Goal: Information Seeking & Learning: Learn about a topic

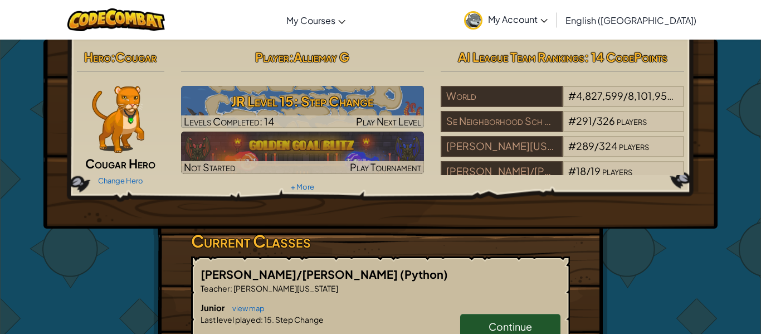
click at [109, 148] on img at bounding box center [118, 119] width 52 height 67
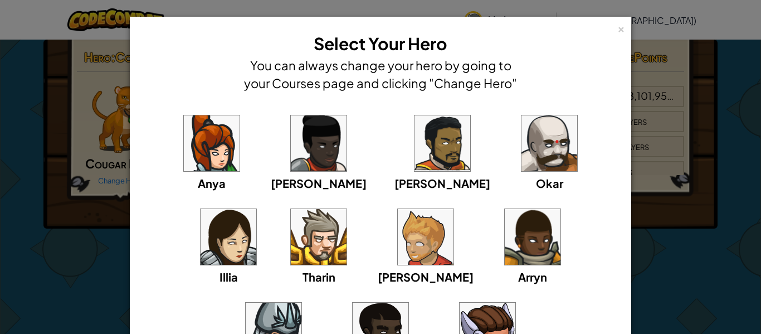
click at [650, 10] on div "× Select Your Hero You can always change your hero by going to your Courses pag…" at bounding box center [380, 167] width 761 height 334
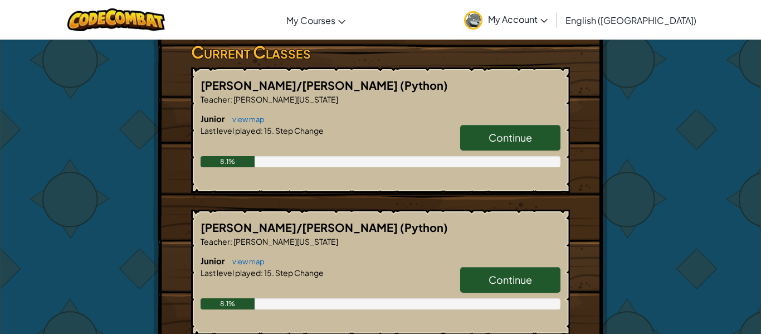
scroll to position [190, 0]
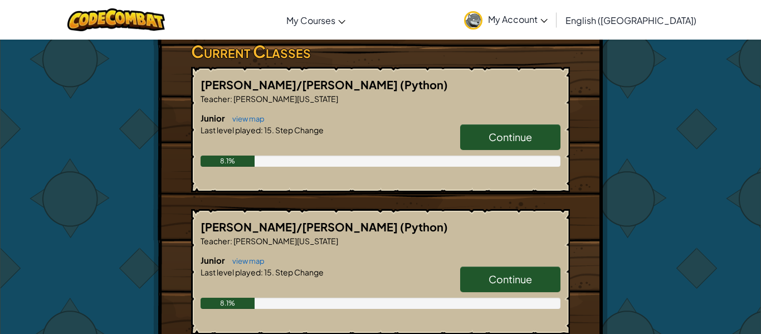
click at [733, 227] on div "Hero : Cougar Cougar Hero Change Hero Player : [PERSON_NAME] Level 15: Step Cha…" at bounding box center [380, 174] width 761 height 648
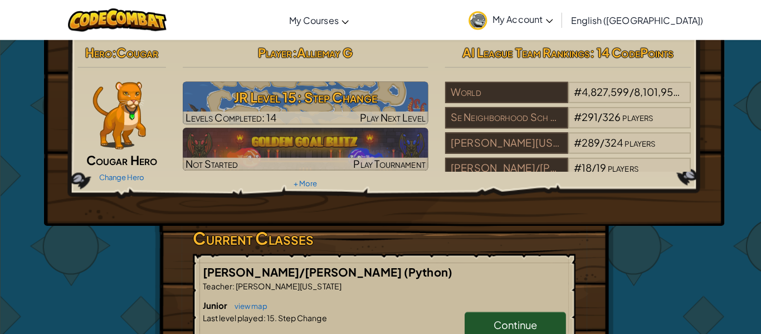
scroll to position [0, 0]
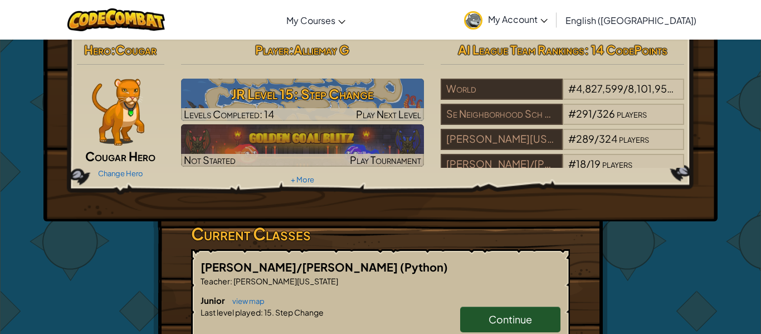
scroll to position [10, 0]
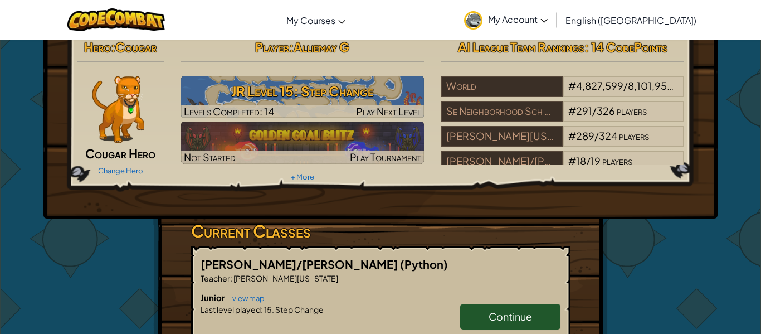
click at [529, 29] on link "My Account" at bounding box center [506, 19] width 95 height 35
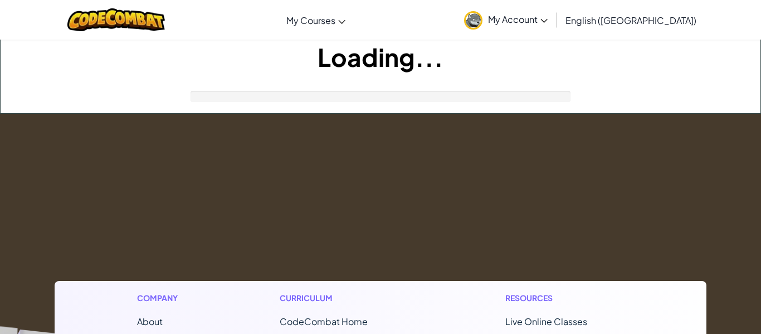
scroll to position [10, 0]
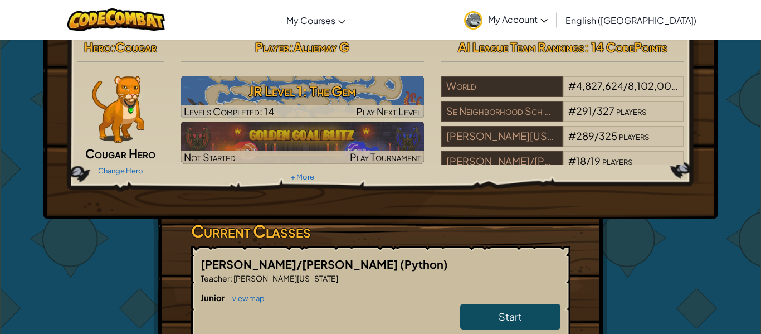
click at [536, 325] on link "Start" at bounding box center [510, 317] width 100 height 26
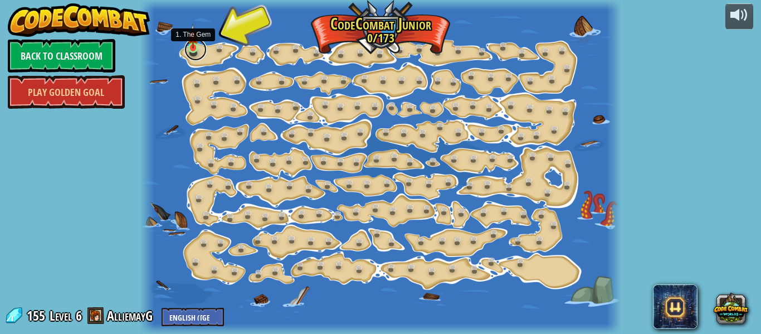
click at [195, 48] on link at bounding box center [195, 49] width 22 height 22
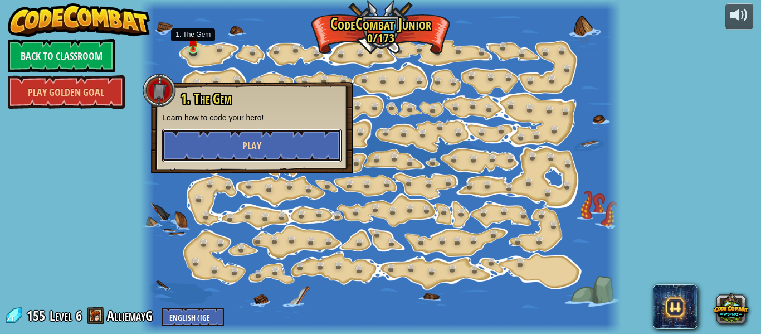
click at [254, 142] on span "Play" at bounding box center [251, 146] width 19 height 14
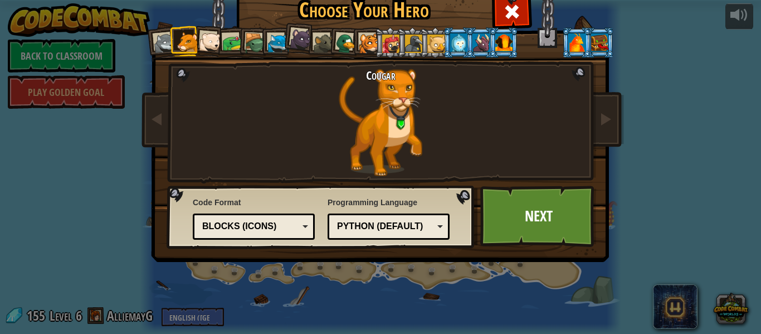
click at [576, 47] on div at bounding box center [577, 42] width 17 height 18
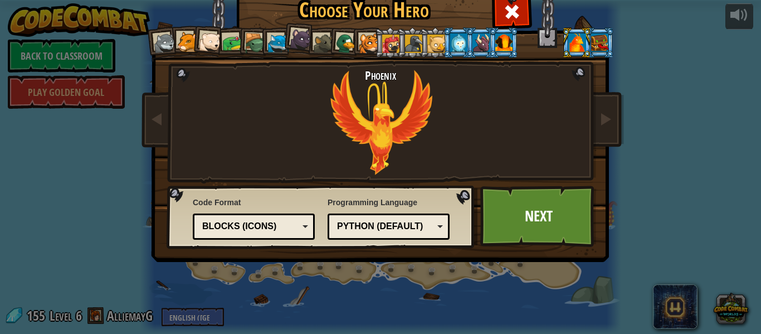
click at [180, 46] on div at bounding box center [187, 42] width 21 height 21
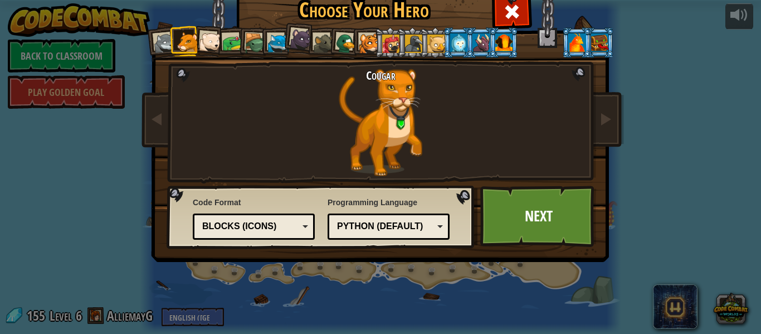
click at [372, 42] on div at bounding box center [369, 43] width 21 height 21
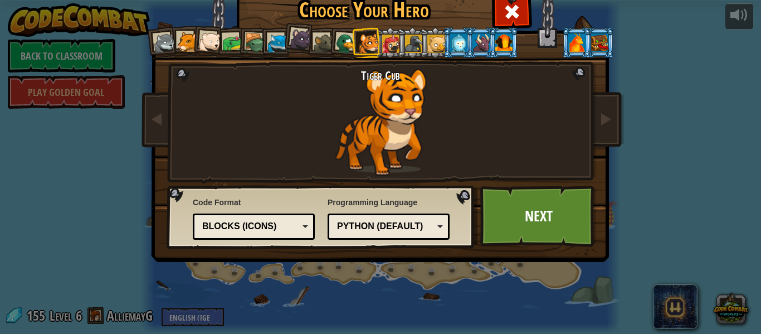
click at [372, 42] on div at bounding box center [369, 43] width 21 height 21
click at [164, 43] on div at bounding box center [165, 43] width 22 height 22
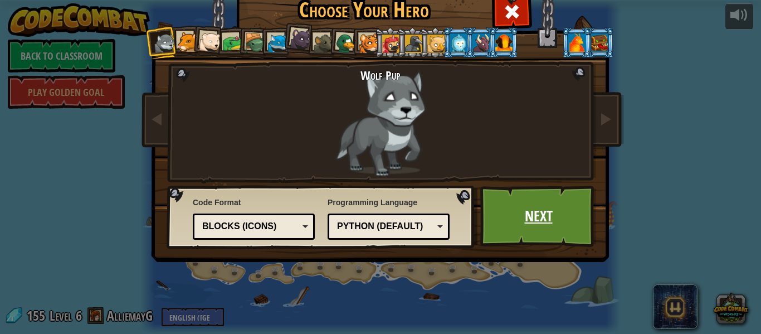
click at [530, 207] on link "Next" at bounding box center [538, 216] width 116 height 61
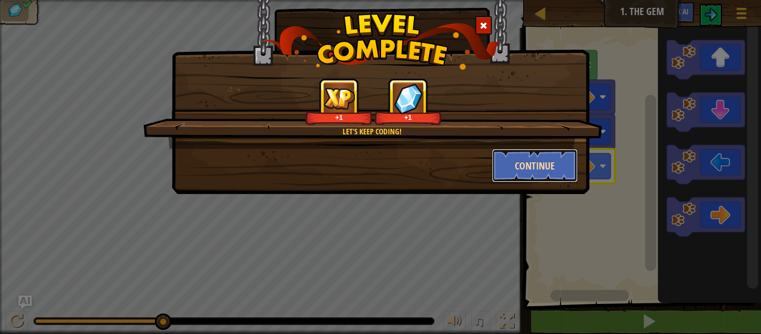
click at [563, 161] on button "Continue" at bounding box center [535, 165] width 86 height 33
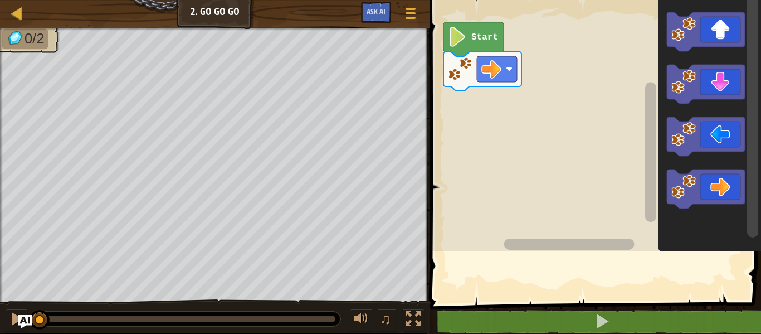
click at [563, 161] on rect "Blockly Workspace" at bounding box center [594, 122] width 334 height 257
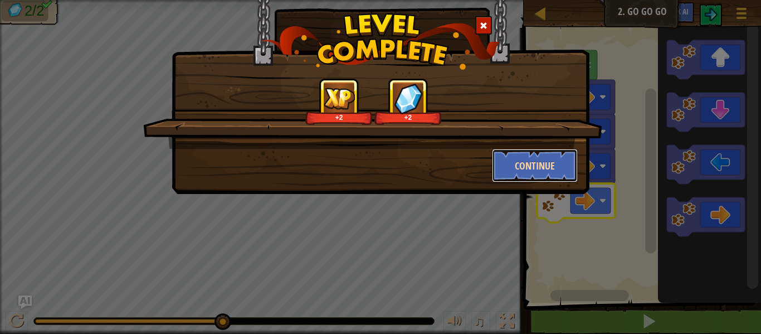
click at [566, 166] on button "Continue" at bounding box center [535, 165] width 86 height 33
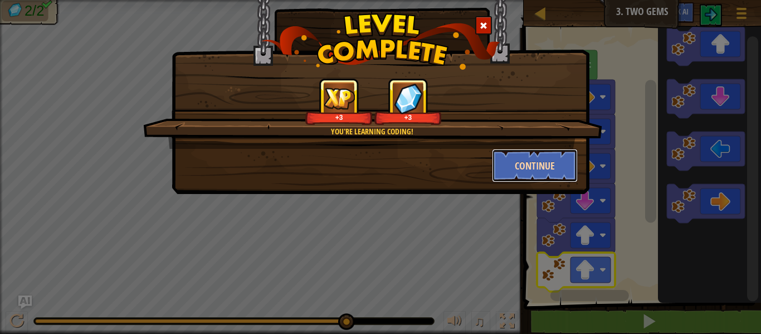
click at [543, 168] on button "Continue" at bounding box center [535, 165] width 86 height 33
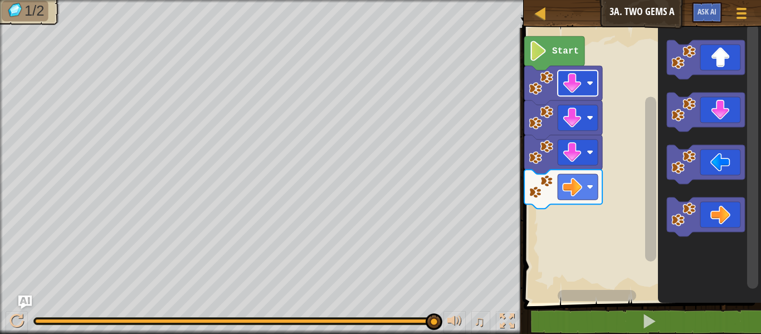
click at [730, 244] on icon "Blockly Workspace" at bounding box center [709, 162] width 103 height 280
drag, startPoint x: 433, startPoint y: 325, endPoint x: 260, endPoint y: 304, distance: 174.6
click at [260, 304] on div "♫" at bounding box center [262, 318] width 524 height 33
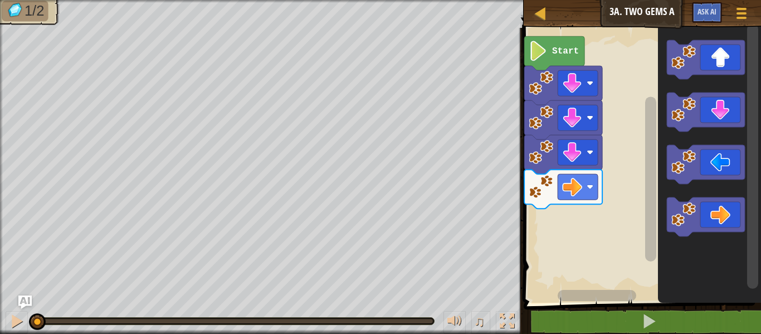
drag, startPoint x: 255, startPoint y: 321, endPoint x: 0, endPoint y: 340, distance: 255.4
click at [0, 0] on html "Map Junior 3a. Two Gems A Game Menu Ask AI 1 הההההההההההההההההההההההההההההההההה…" at bounding box center [380, 0] width 761 height 0
drag, startPoint x: 39, startPoint y: 322, endPoint x: 111, endPoint y: 332, distance: 72.6
click at [111, 332] on div "♫" at bounding box center [262, 318] width 524 height 33
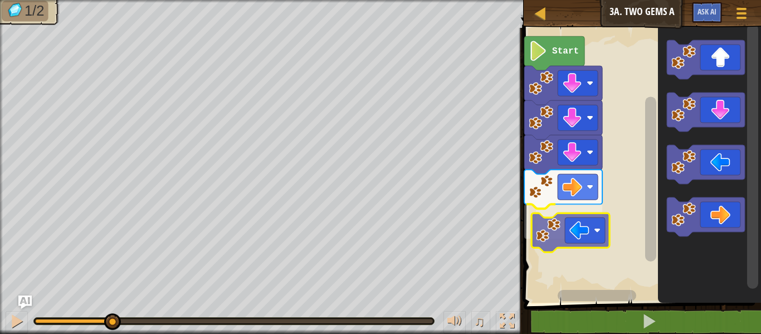
click at [594, 230] on div "Start" at bounding box center [641, 162] width 241 height 280
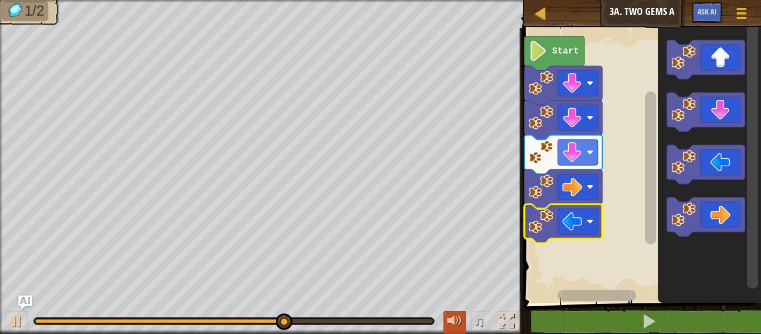
drag, startPoint x: 253, startPoint y: 318, endPoint x: 461, endPoint y: 322, distance: 208.5
click at [461, 322] on div "♫" at bounding box center [262, 318] width 524 height 33
click at [595, 92] on rect "Blockly Workspace" at bounding box center [578, 83] width 40 height 26
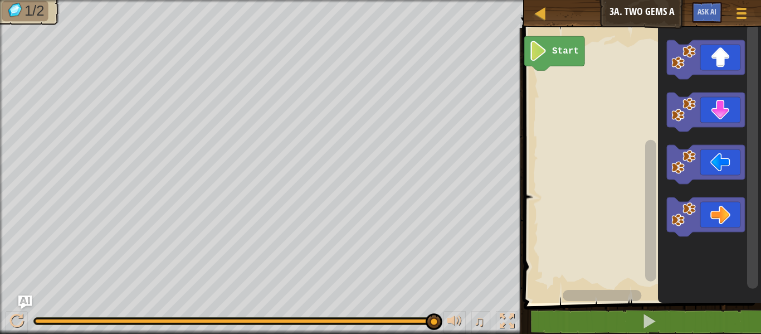
click at [731, 112] on icon "Blockly Workspace" at bounding box center [706, 112] width 78 height 39
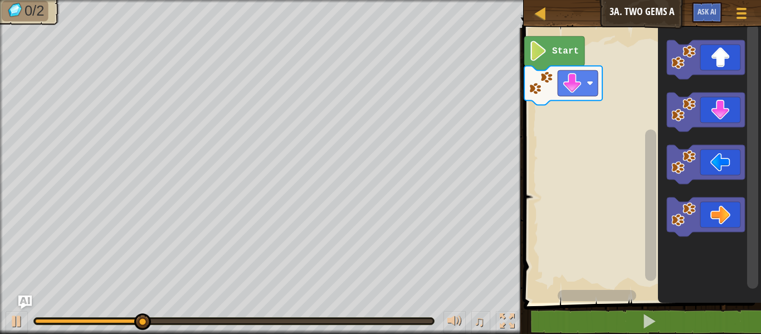
click at [741, 106] on icon "Blockly Workspace" at bounding box center [706, 112] width 78 height 39
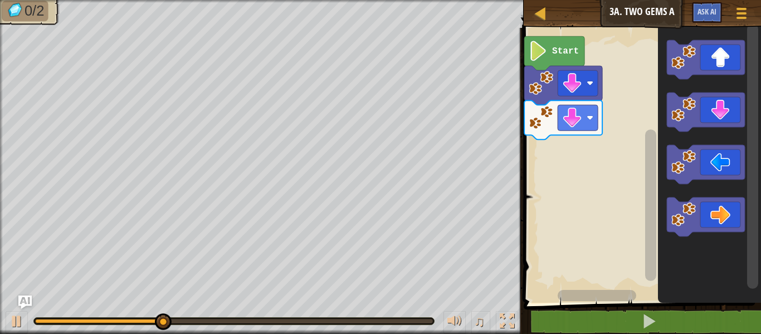
click at [727, 106] on icon "Blockly Workspace" at bounding box center [706, 112] width 78 height 39
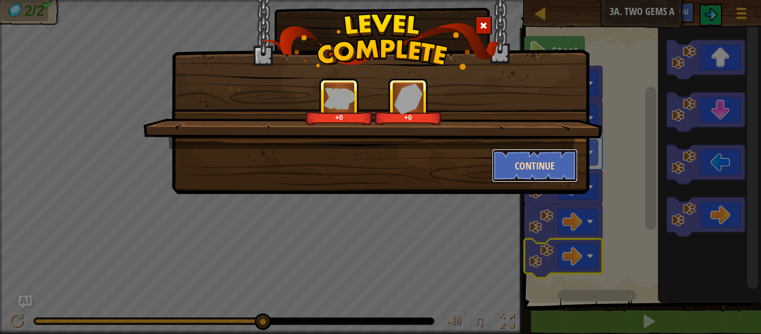
click at [572, 164] on button "Continue" at bounding box center [535, 165] width 86 height 33
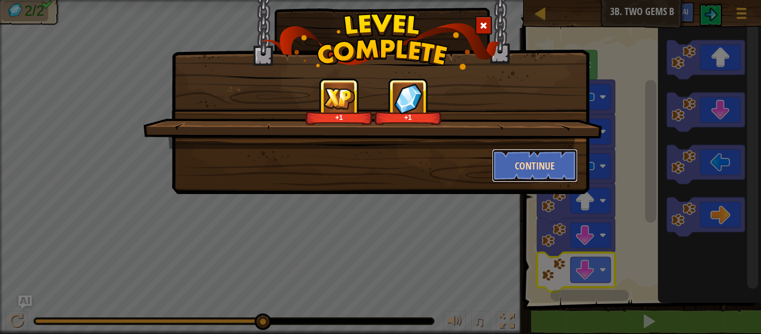
click at [550, 176] on button "Continue" at bounding box center [535, 165] width 86 height 33
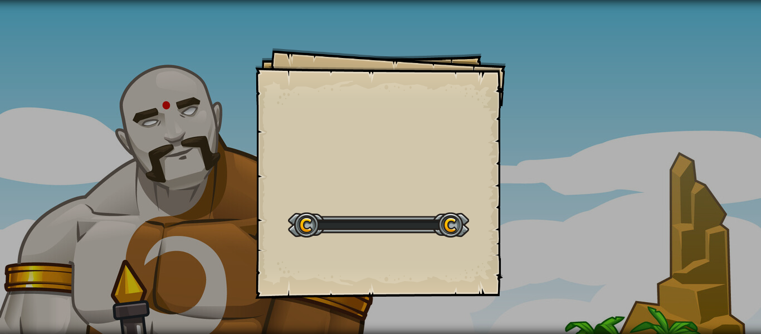
click at [548, 177] on div "Goals Start Level Error loading from server. Try refreshing the page. You'll ne…" at bounding box center [380, 167] width 761 height 334
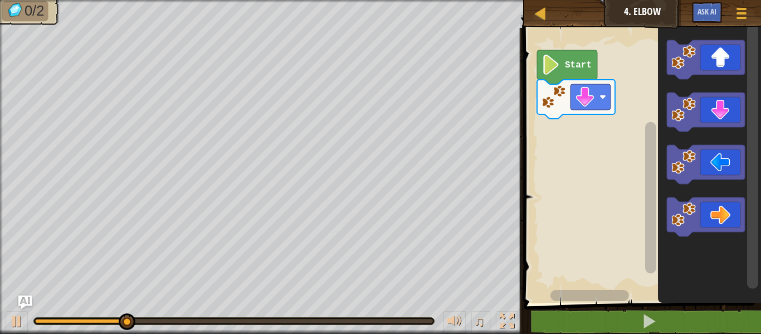
click at [721, 108] on icon "Blockly Workspace" at bounding box center [706, 112] width 78 height 39
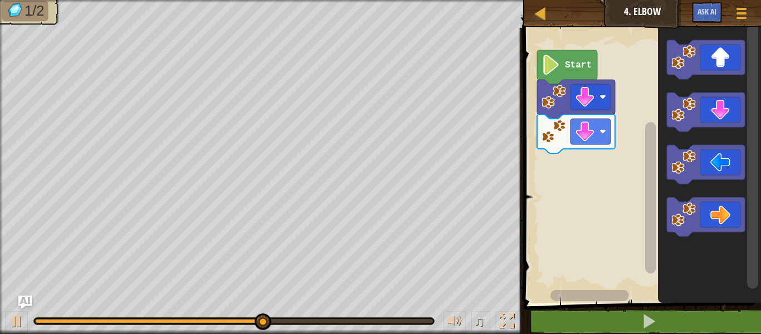
click at [728, 218] on icon "Blockly Workspace" at bounding box center [706, 216] width 78 height 39
